Goal: Check status: Check status

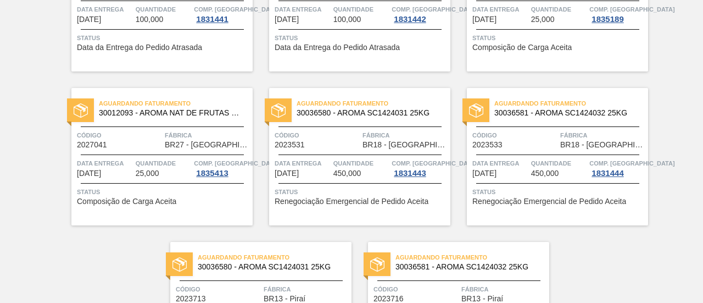
scroll to position [165, 0]
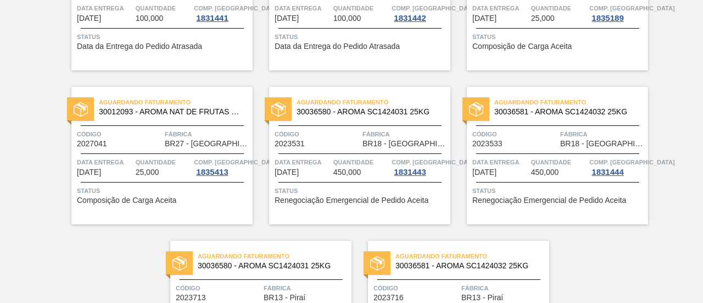
click at [147, 106] on span "Aguardando Faturamento" at bounding box center [176, 102] width 154 height 11
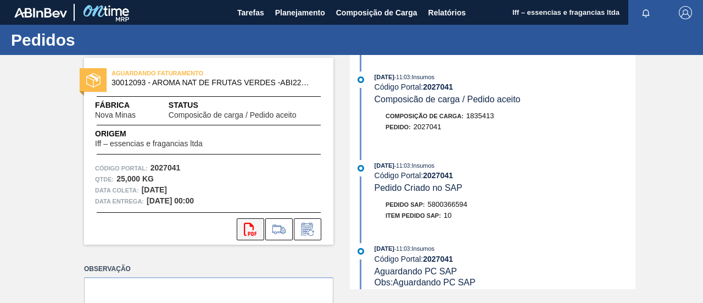
click at [249, 228] on icon "svg{fill:#ff0000}" at bounding box center [250, 228] width 13 height 13
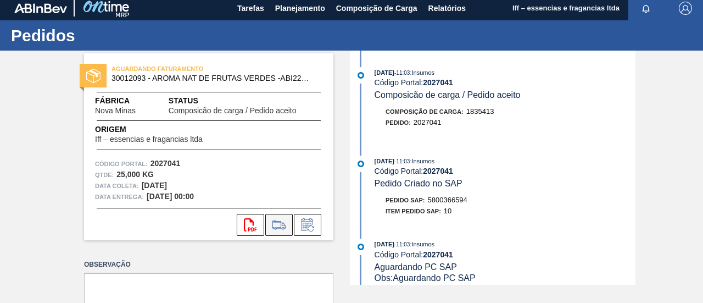
click at [274, 225] on icon at bounding box center [279, 224] width 18 height 13
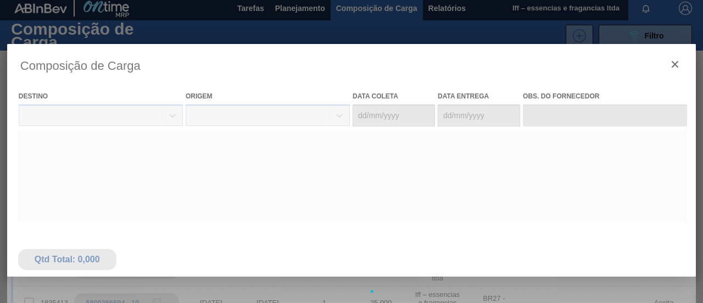
type coleta "[DATE]"
type entrega "26/09/2025"
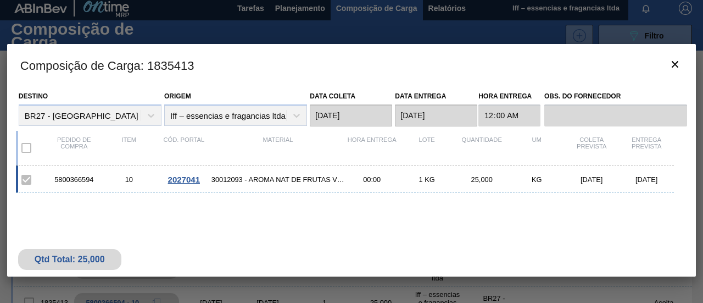
click at [486, 174] on div "5800366594 10 2027041 30012093 - AROMA NAT DE FRUTAS VERDES -ABI221664F 00:00 1…" at bounding box center [345, 178] width 658 height 27
click at [554, 176] on div "KG" at bounding box center [536, 179] width 55 height 8
click at [677, 66] on icon "botão de ícone" at bounding box center [675, 64] width 7 height 7
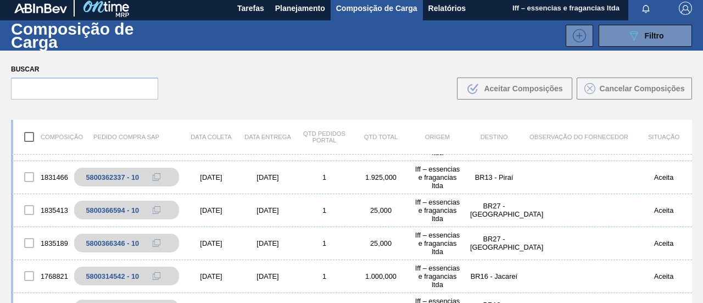
scroll to position [110, 0]
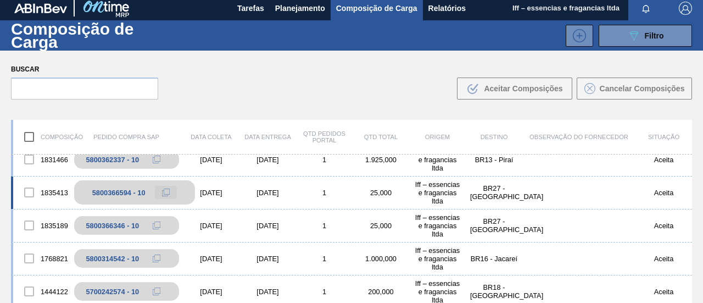
click at [166, 187] on button at bounding box center [166, 192] width 22 height 13
click at [166, 186] on button at bounding box center [166, 192] width 22 height 13
